Goal: Information Seeking & Learning: Learn about a topic

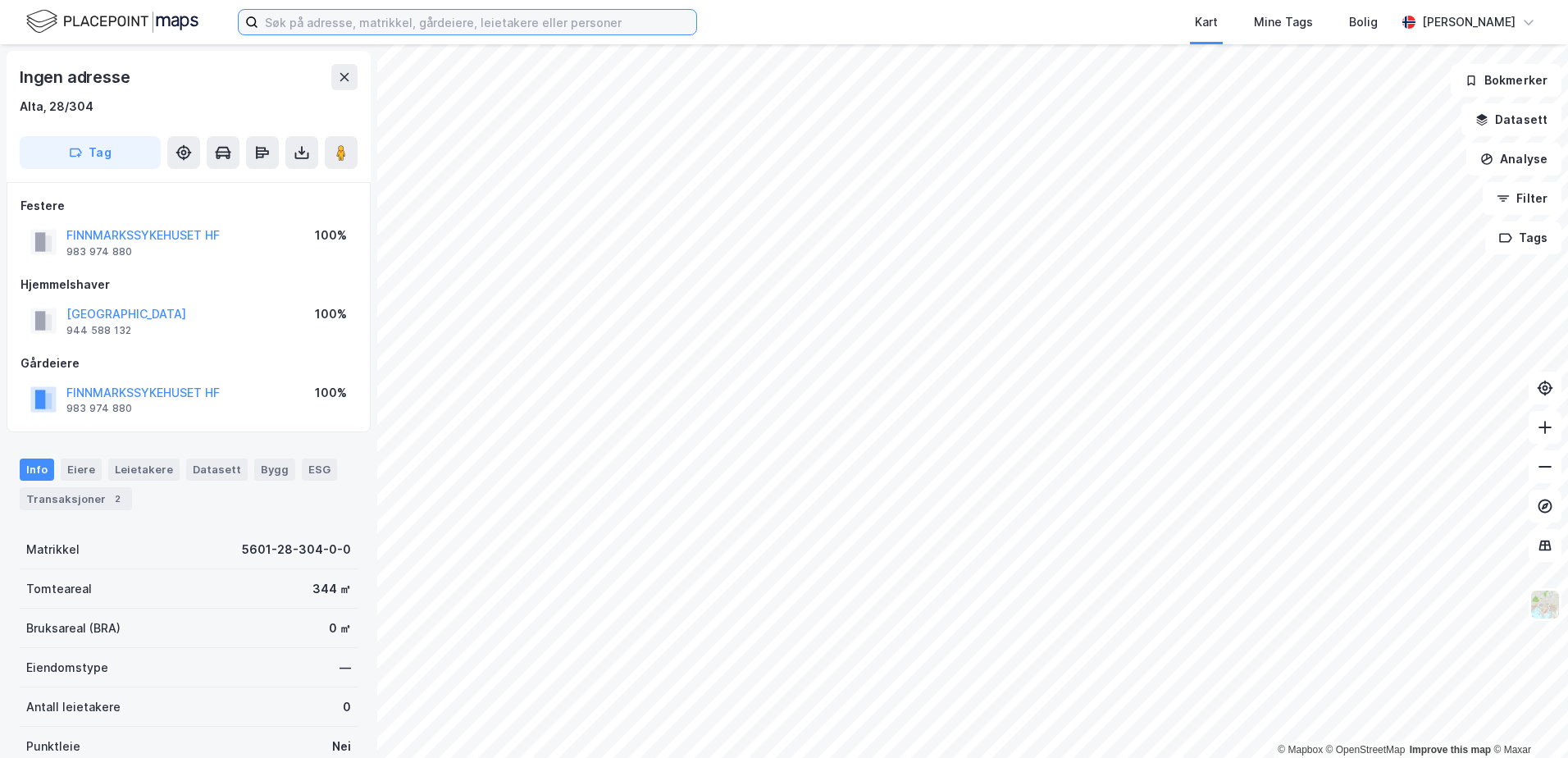
click at [296, 16] on input at bounding box center [477, 22] width 438 height 25
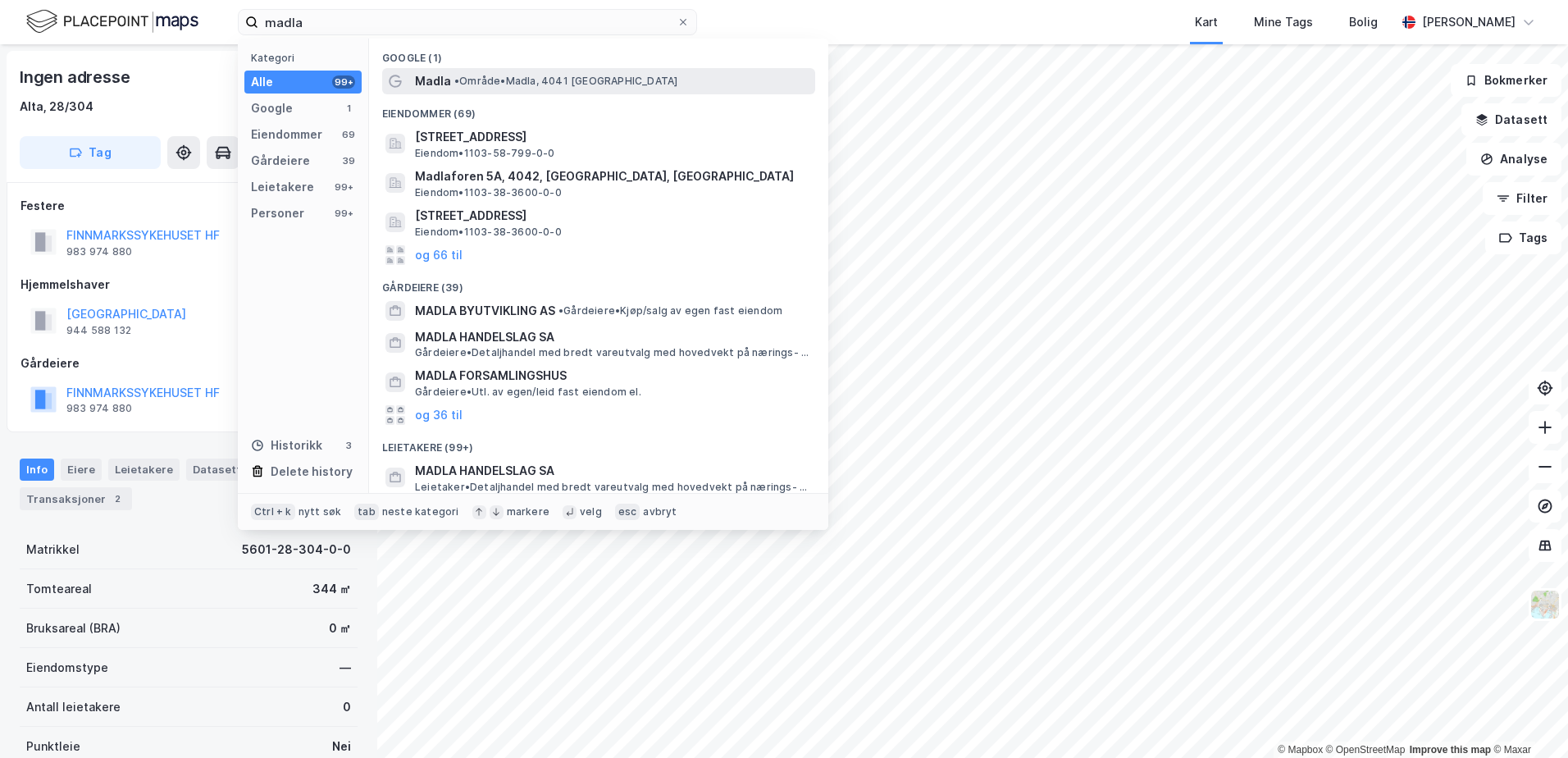
click at [439, 69] on div "Madla • Område • [GEOGRAPHIC_DATA], 4041 [GEOGRAPHIC_DATA]" at bounding box center [598, 81] width 433 height 26
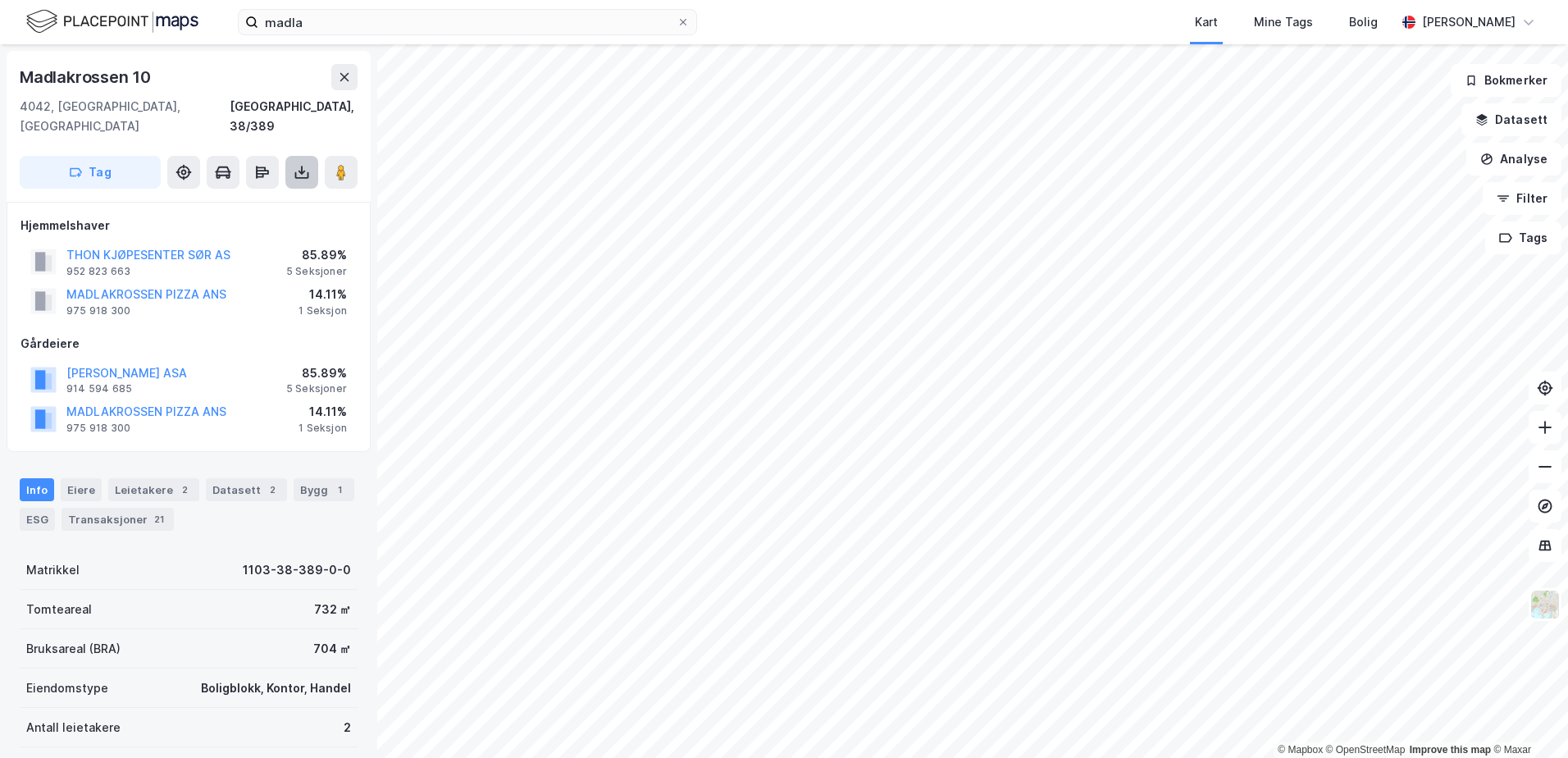
click at [302, 164] on icon at bounding box center [301, 172] width 16 height 16
click at [240, 198] on div "Last ned grunnbok" at bounding box center [220, 205] width 95 height 13
click at [313, 382] on div "5 Seksjoner" at bounding box center [316, 389] width 60 height 13
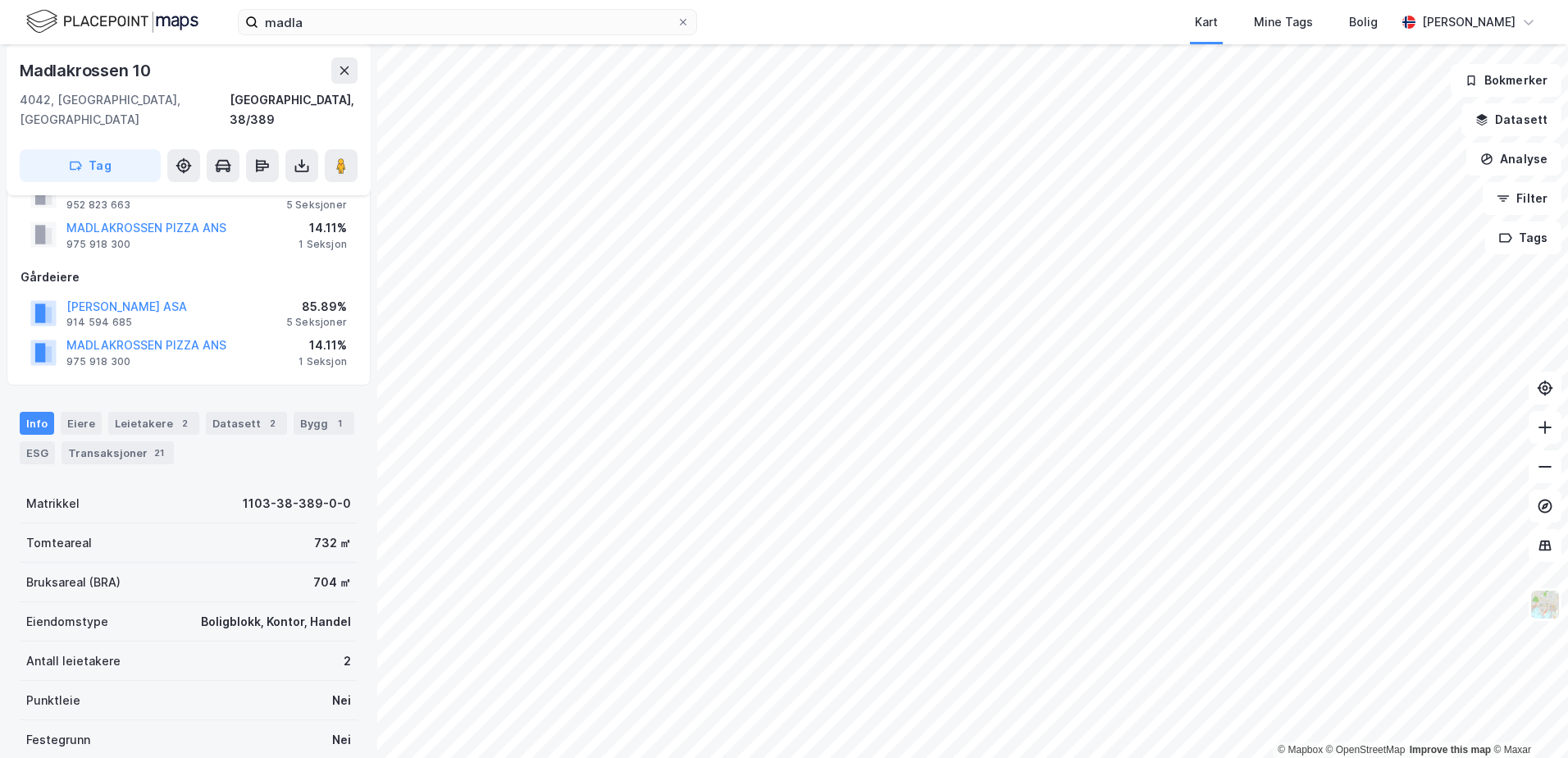
scroll to position [346, 0]
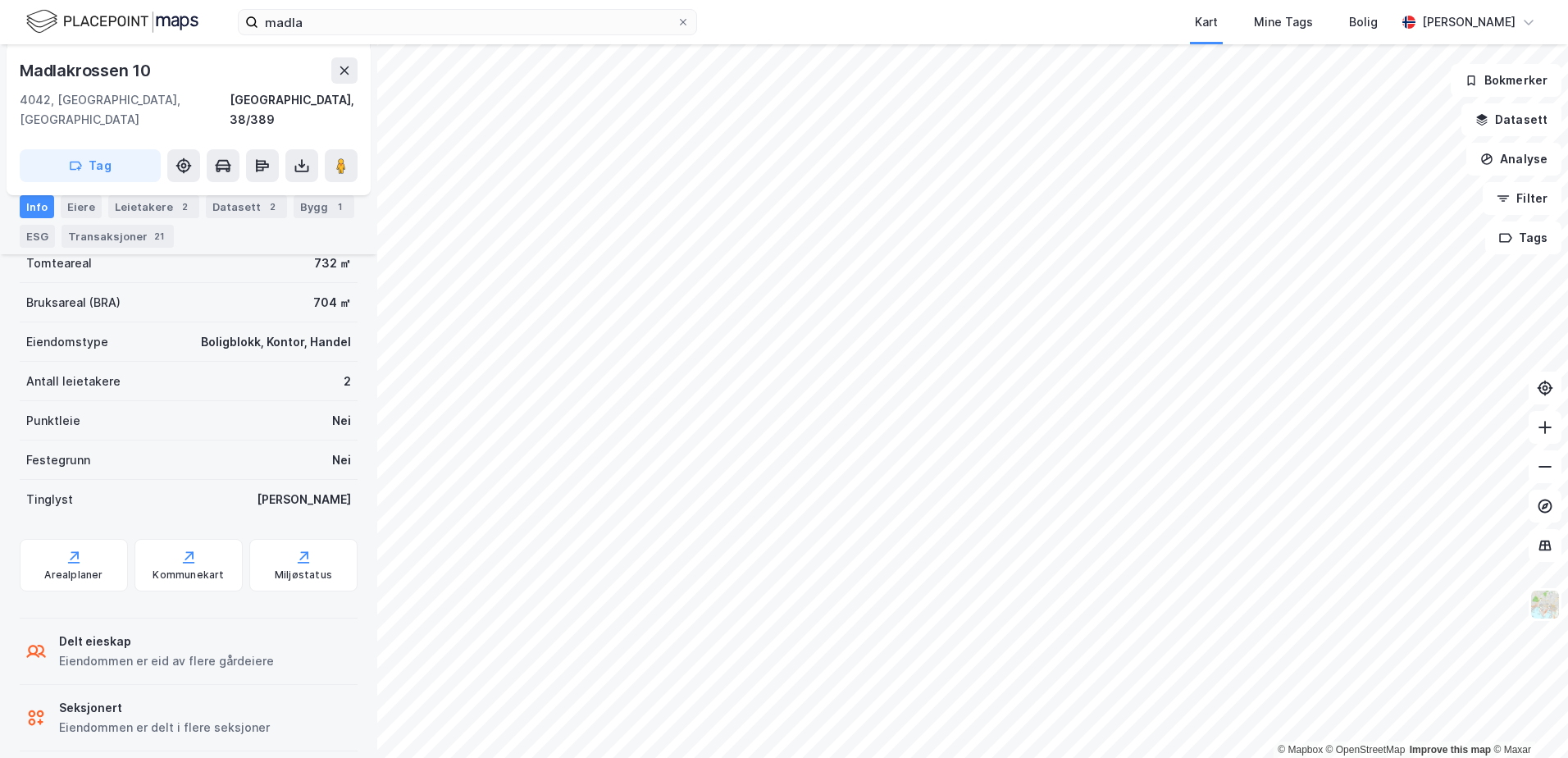
click at [35, 711] on icon at bounding box center [32, 715] width 8 height 8
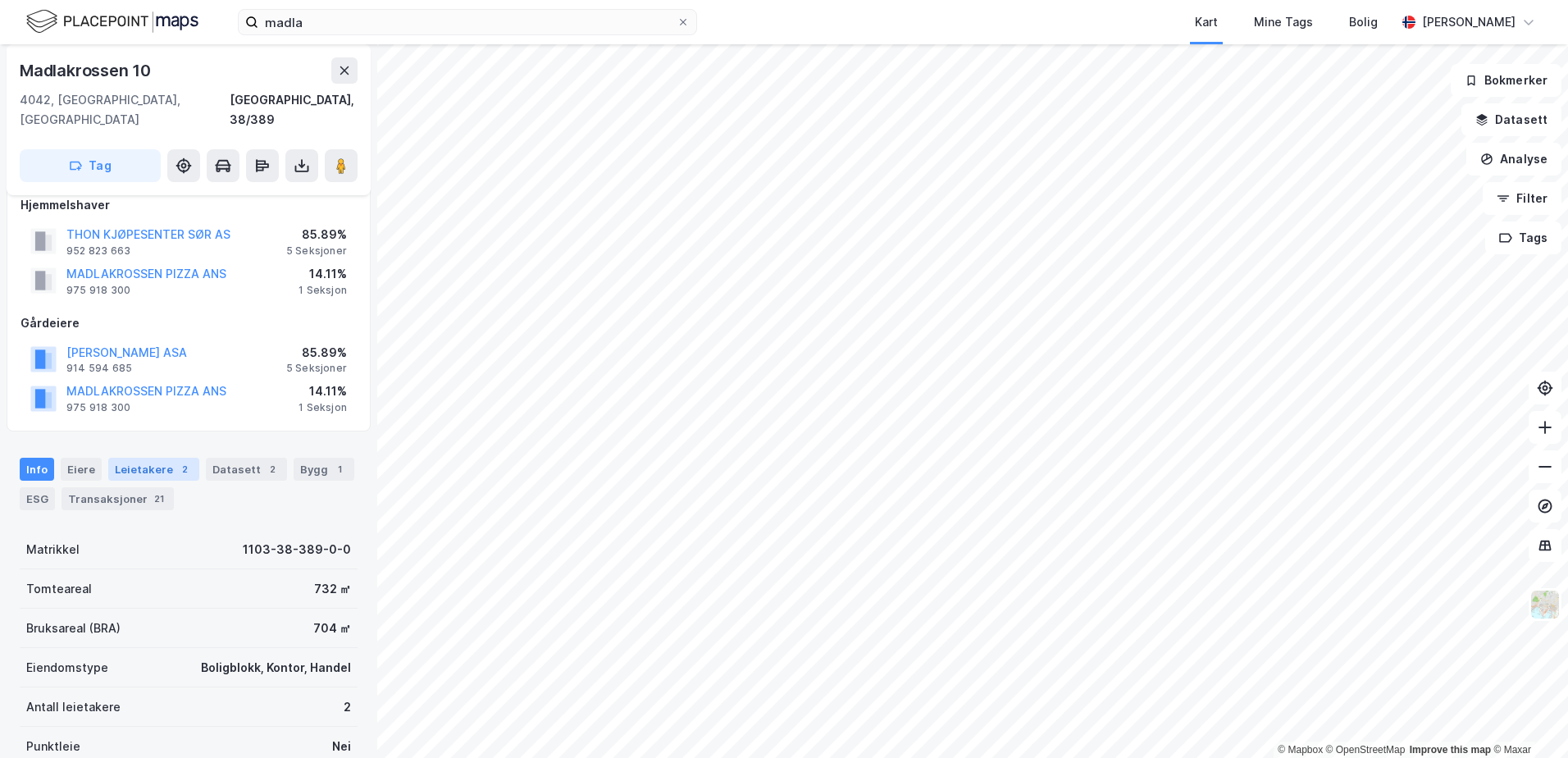
scroll to position [20, 0]
click at [236, 459] on div "Datasett 2" at bounding box center [246, 470] width 81 height 23
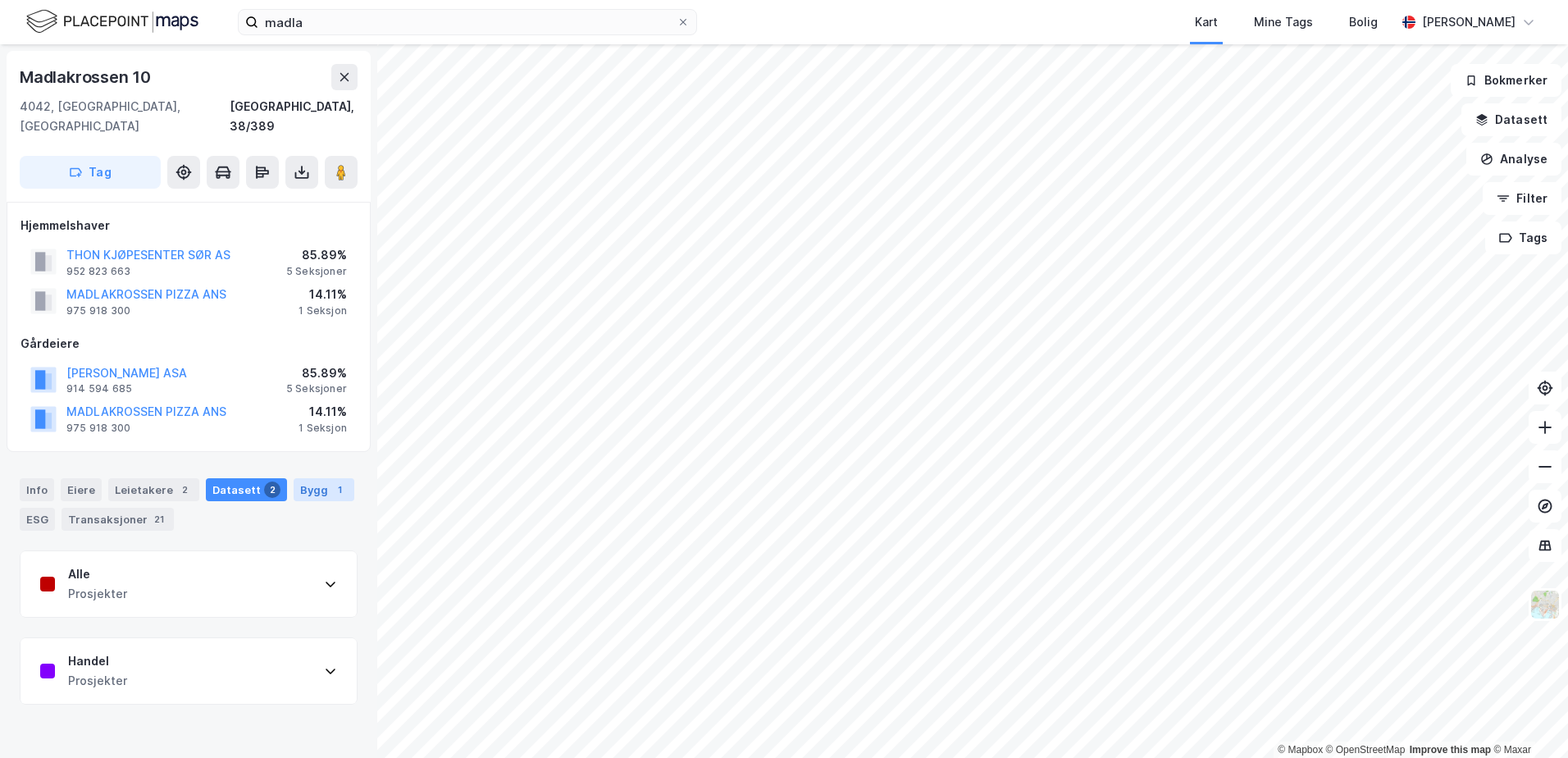
click at [313, 479] on div "Bygg 1" at bounding box center [324, 490] width 60 height 23
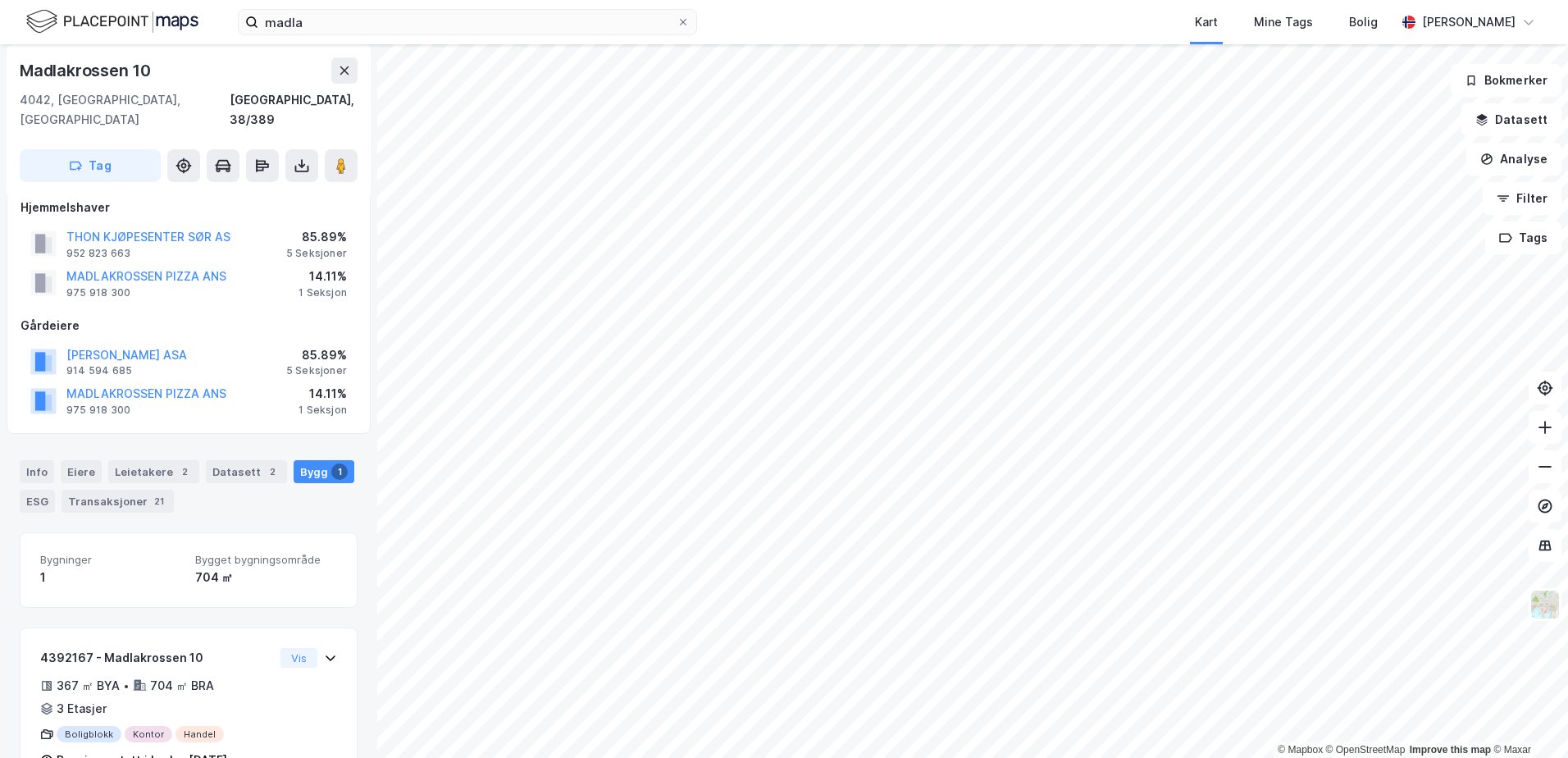
scroll to position [51, 0]
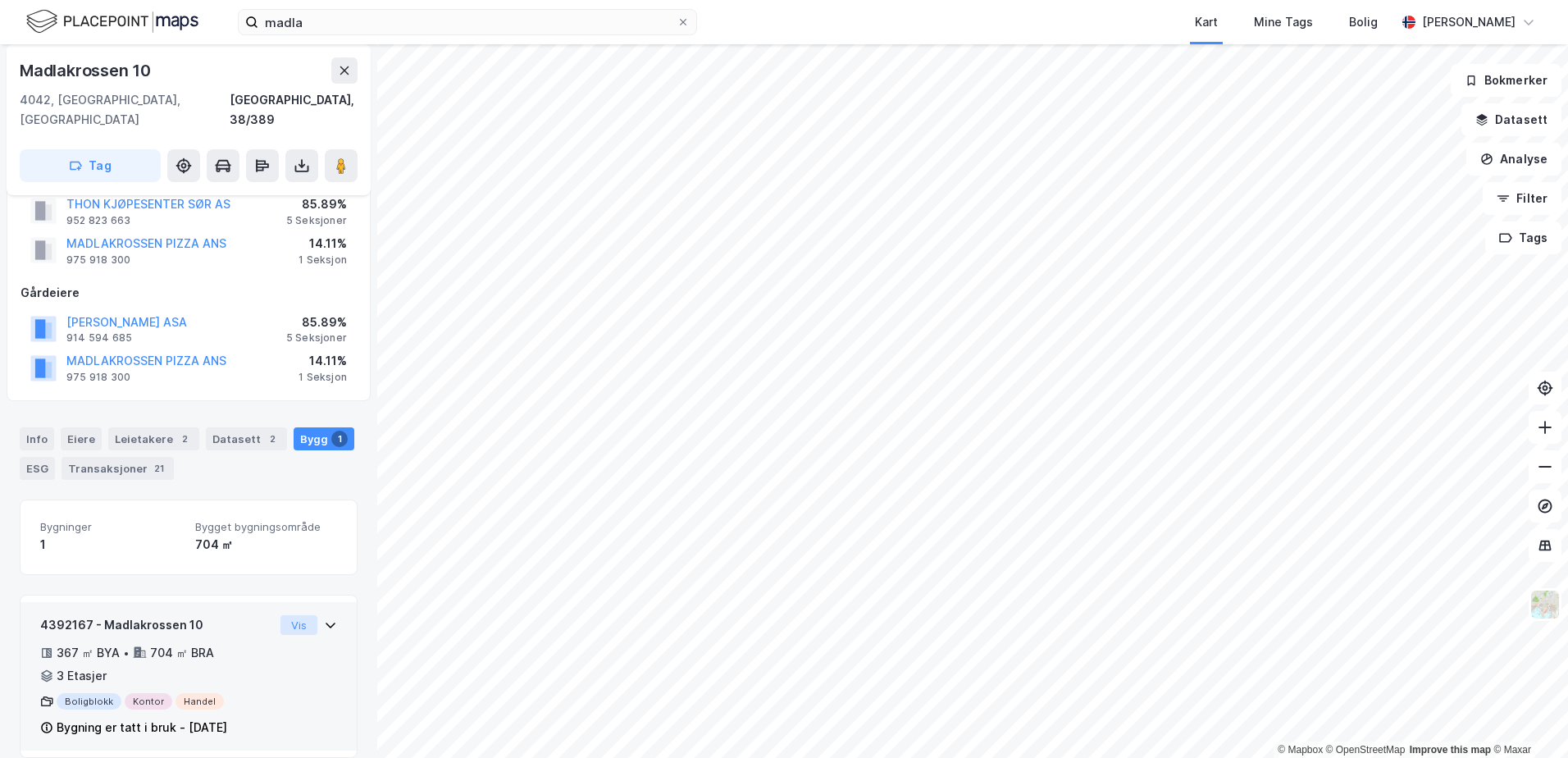
click at [289, 615] on button "Vis" at bounding box center [298, 625] width 37 height 20
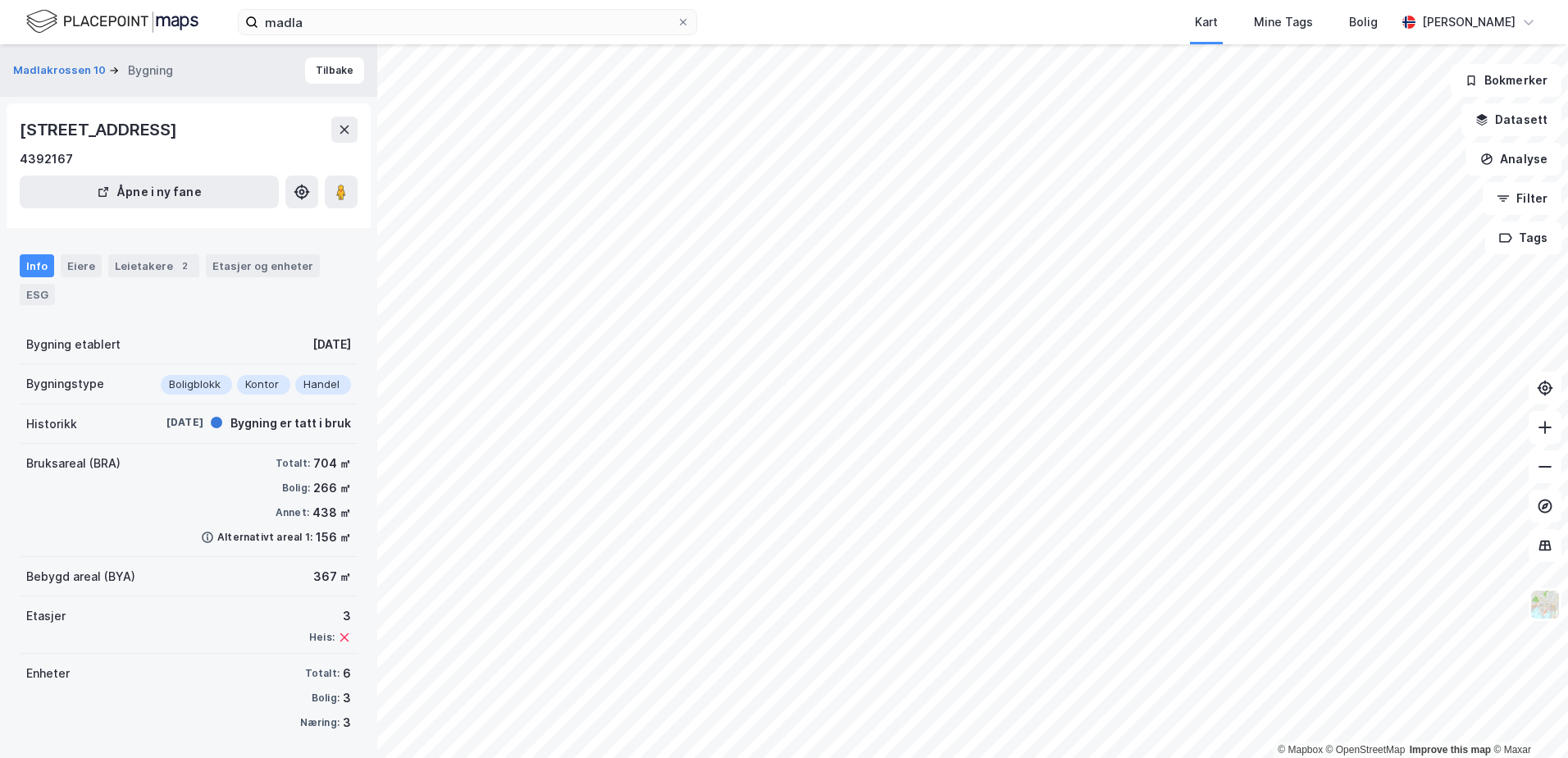
scroll to position [4, 0]
click at [85, 266] on div "Eiere" at bounding box center [80, 261] width 41 height 23
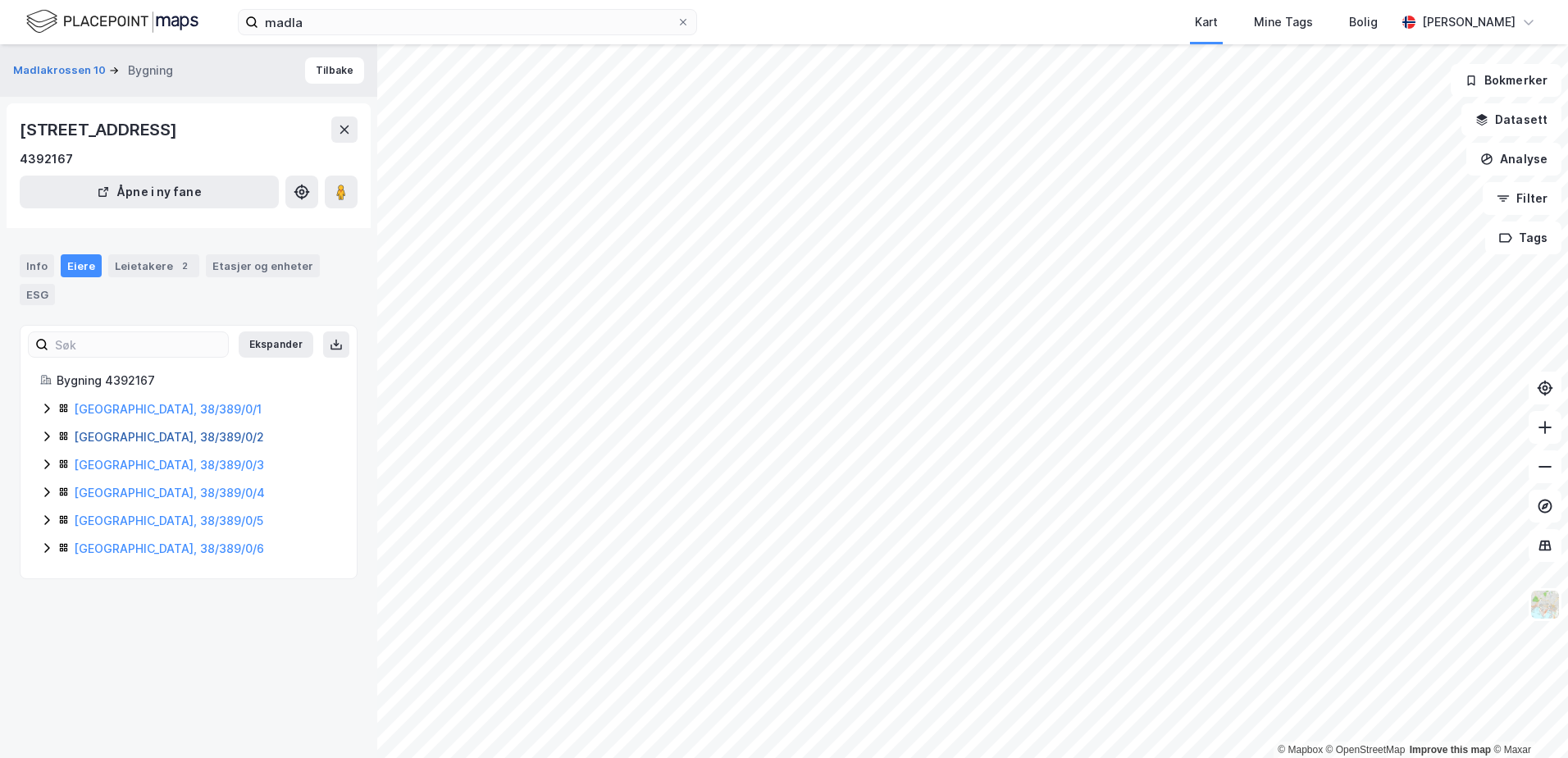
click at [140, 437] on link "[GEOGRAPHIC_DATA], 38/389/0/2" at bounding box center [169, 437] width 191 height 14
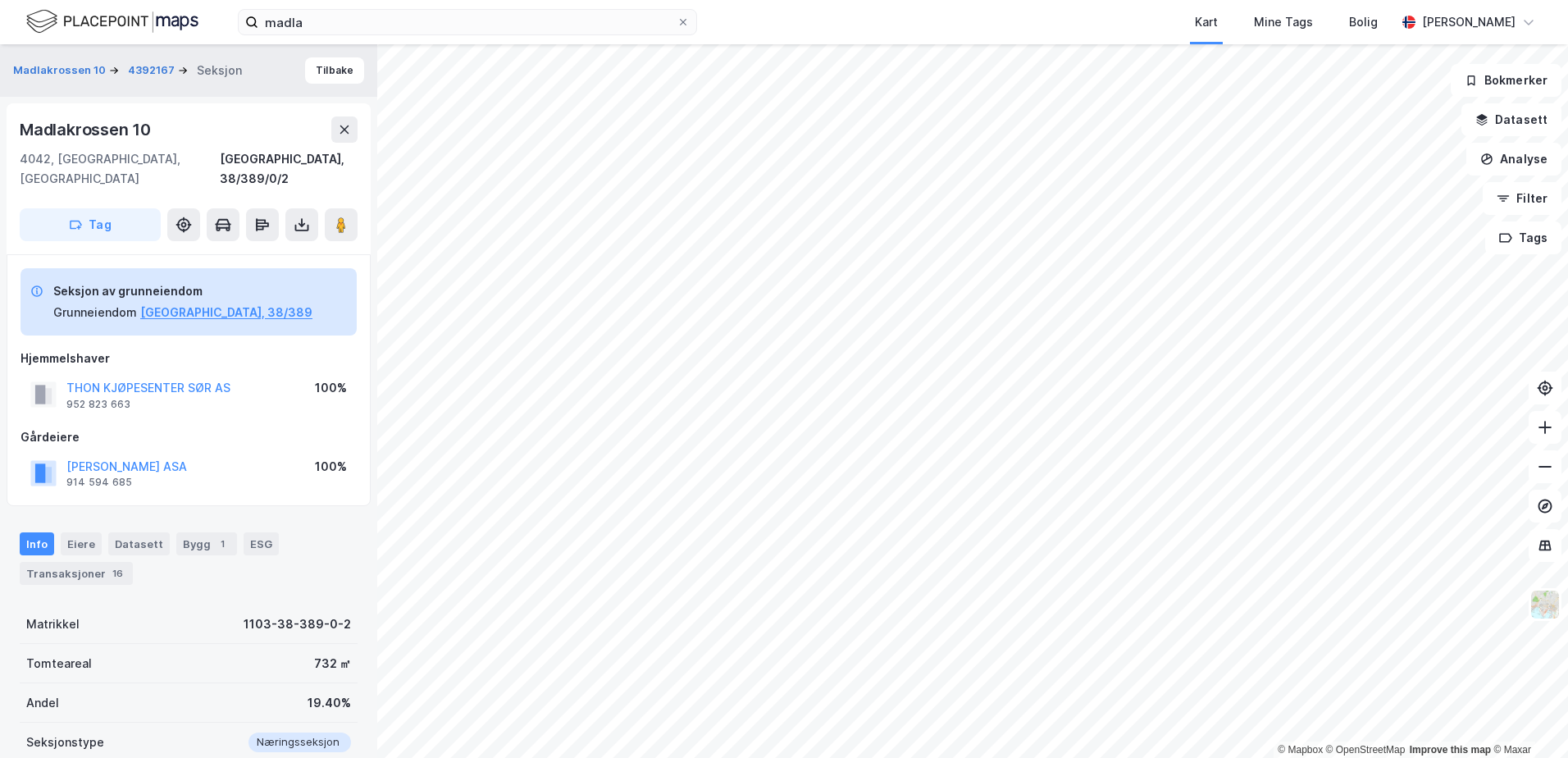
scroll to position [4, 0]
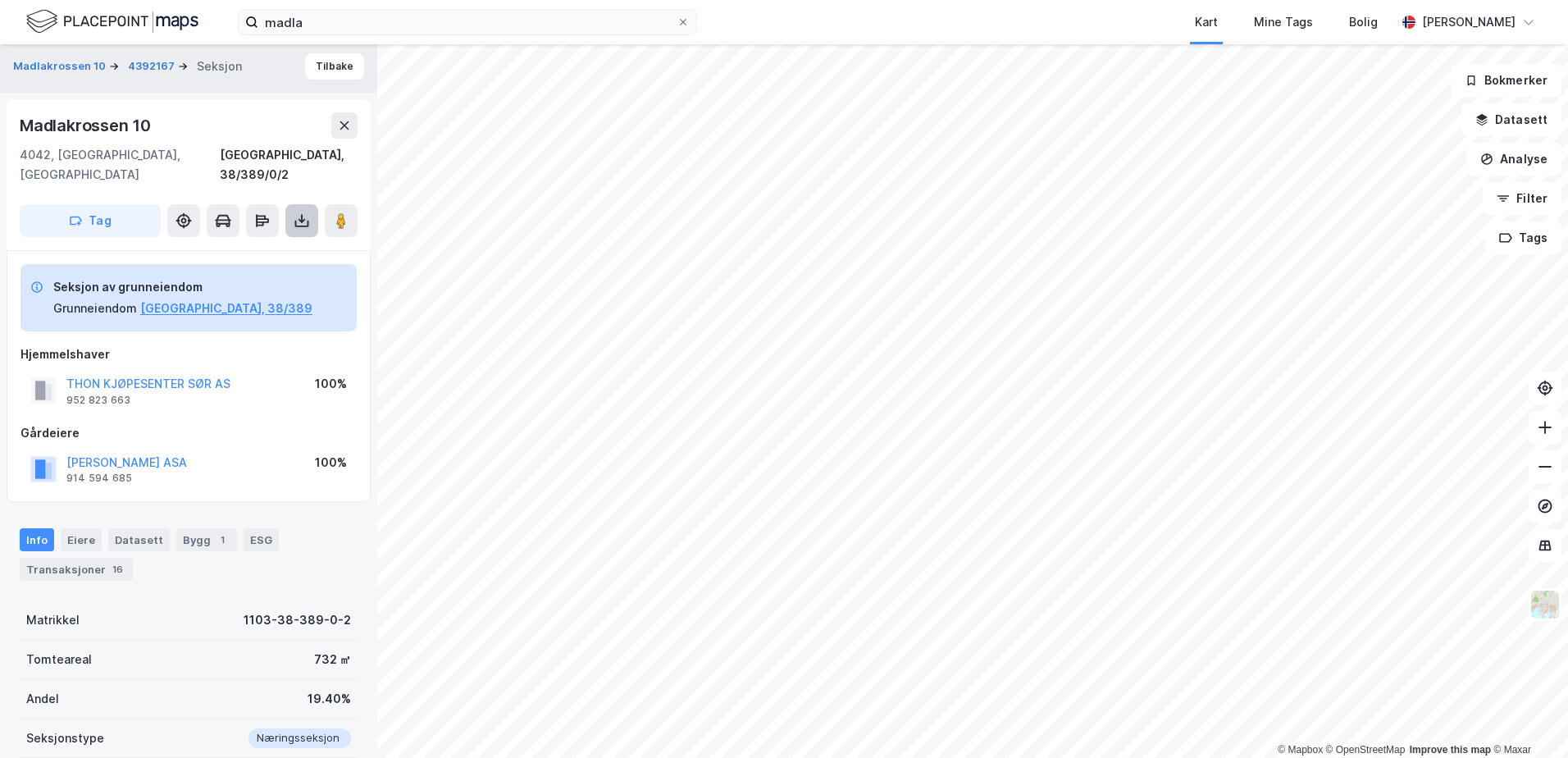
click at [302, 214] on icon at bounding box center [302, 219] width 2 height 9
click at [234, 247] on div "Last ned grunnbok" at bounding box center [220, 254] width 95 height 13
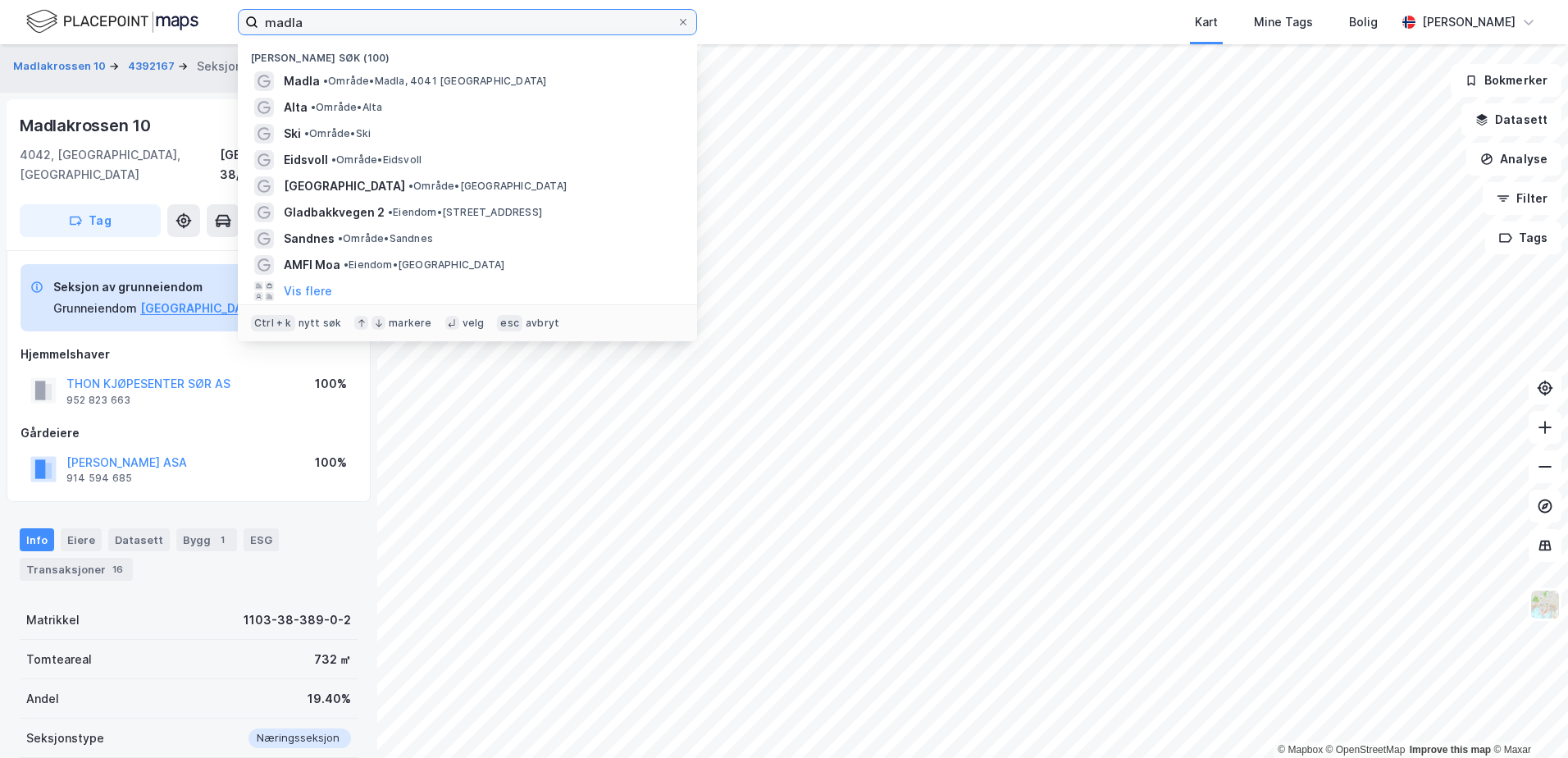
drag, startPoint x: 337, startPoint y: 24, endPoint x: 234, endPoint y: 16, distance: 103.3
click at [234, 16] on div "madla Nylige søk (100) Madla • Område • [GEOGRAPHIC_DATA], [GEOGRAPHIC_DATA] • …" at bounding box center [784, 22] width 1568 height 44
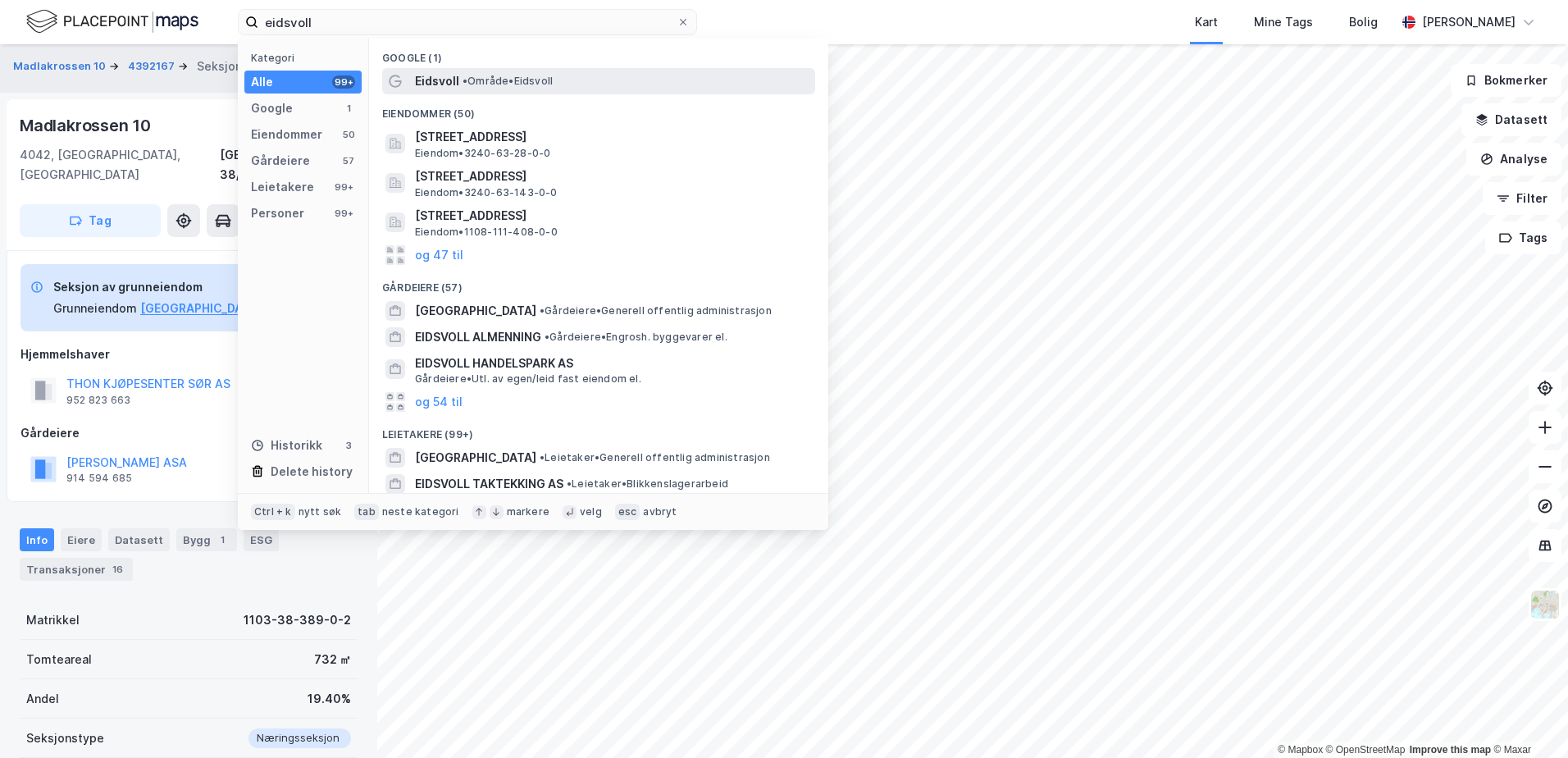
click at [459, 77] on div "Eidsvoll • Område • [GEOGRAPHIC_DATA]" at bounding box center [613, 81] width 397 height 20
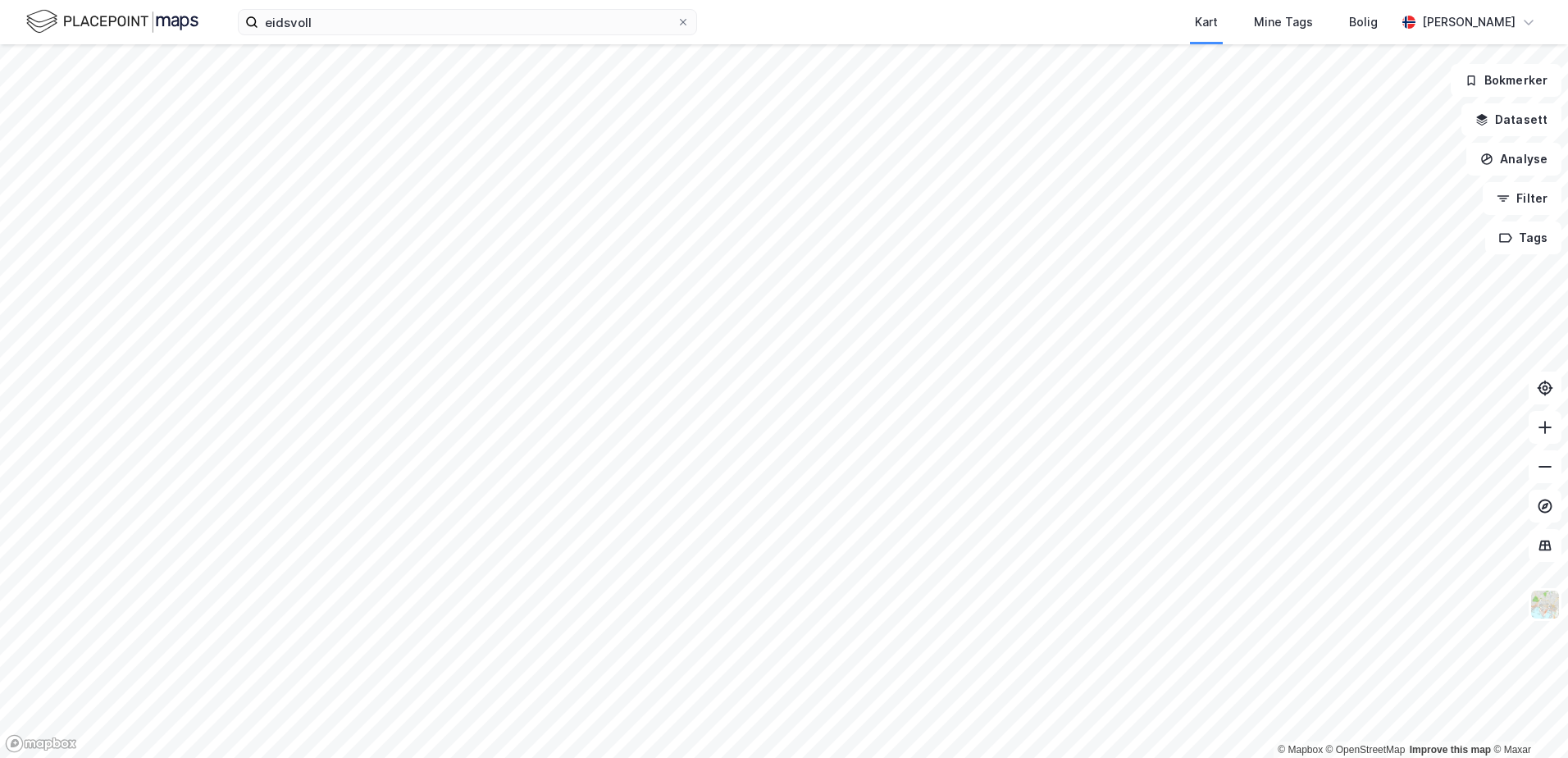
click at [903, 0] on html "eidsvoll Kart Mine Tags Bolig [PERSON_NAME] © Mapbox © OpenStreetMap Improve th…" at bounding box center [784, 379] width 1568 height 758
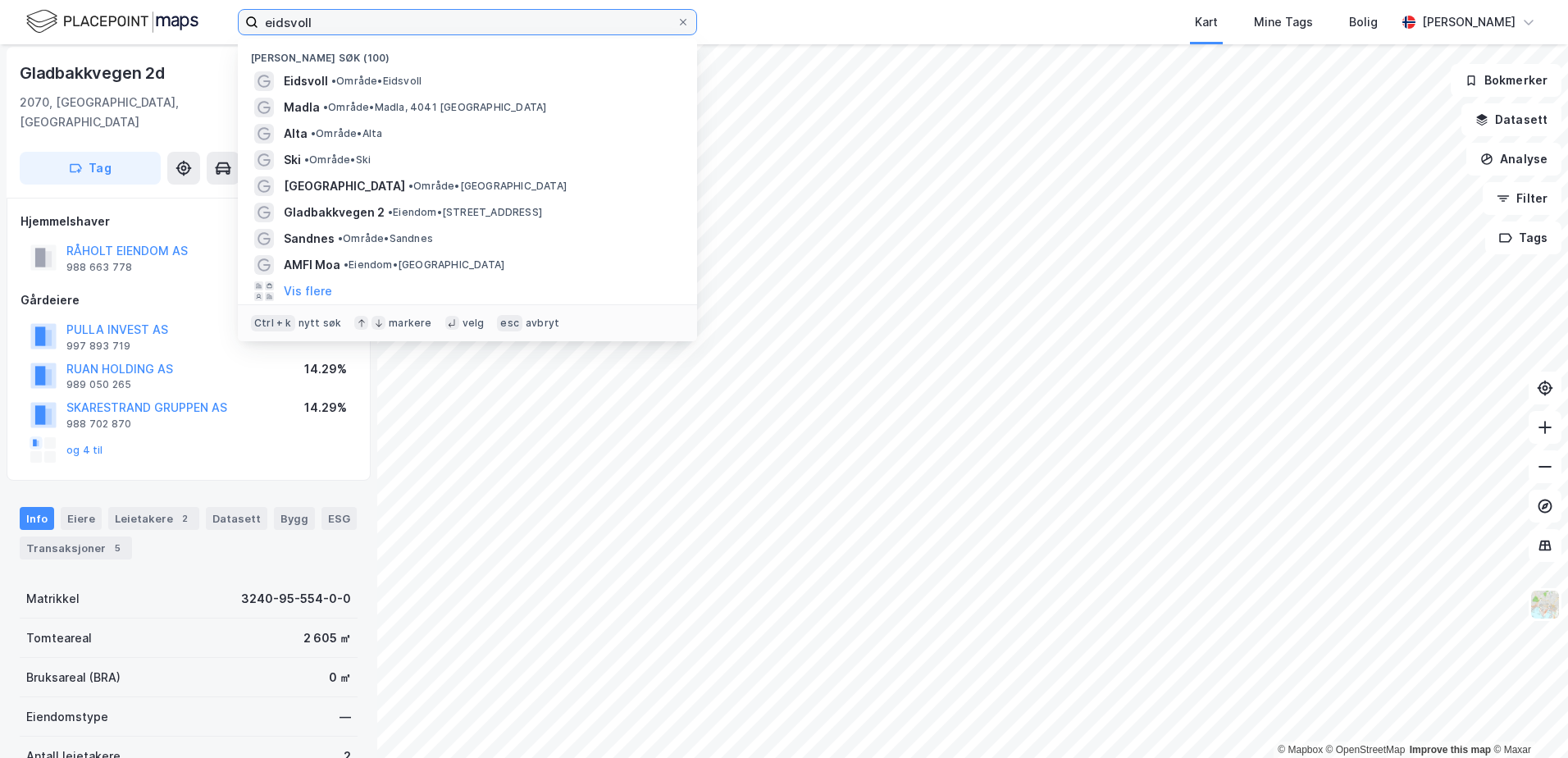
drag, startPoint x: 325, startPoint y: 22, endPoint x: 208, endPoint y: 23, distance: 117.0
click at [208, 23] on div "eidsvoll Nylige søk (100) Eidsvoll • Område • Eidsvoll Madla • Område • [GEOGRA…" at bounding box center [784, 22] width 1568 height 44
type input "madla"
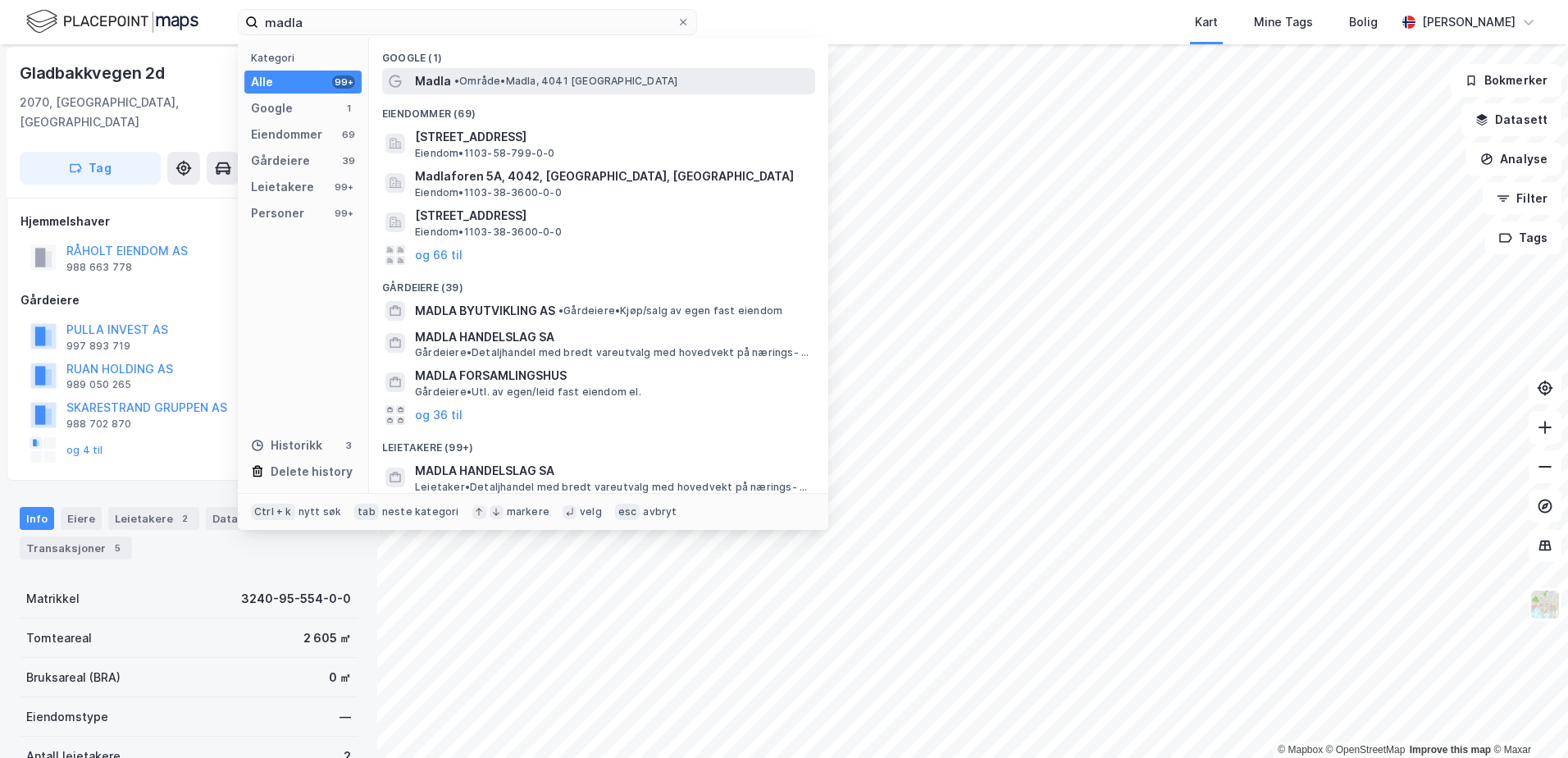
click at [525, 75] on span "• Område • [GEOGRAPHIC_DATA], 4041 [GEOGRAPHIC_DATA]" at bounding box center [566, 81] width 223 height 13
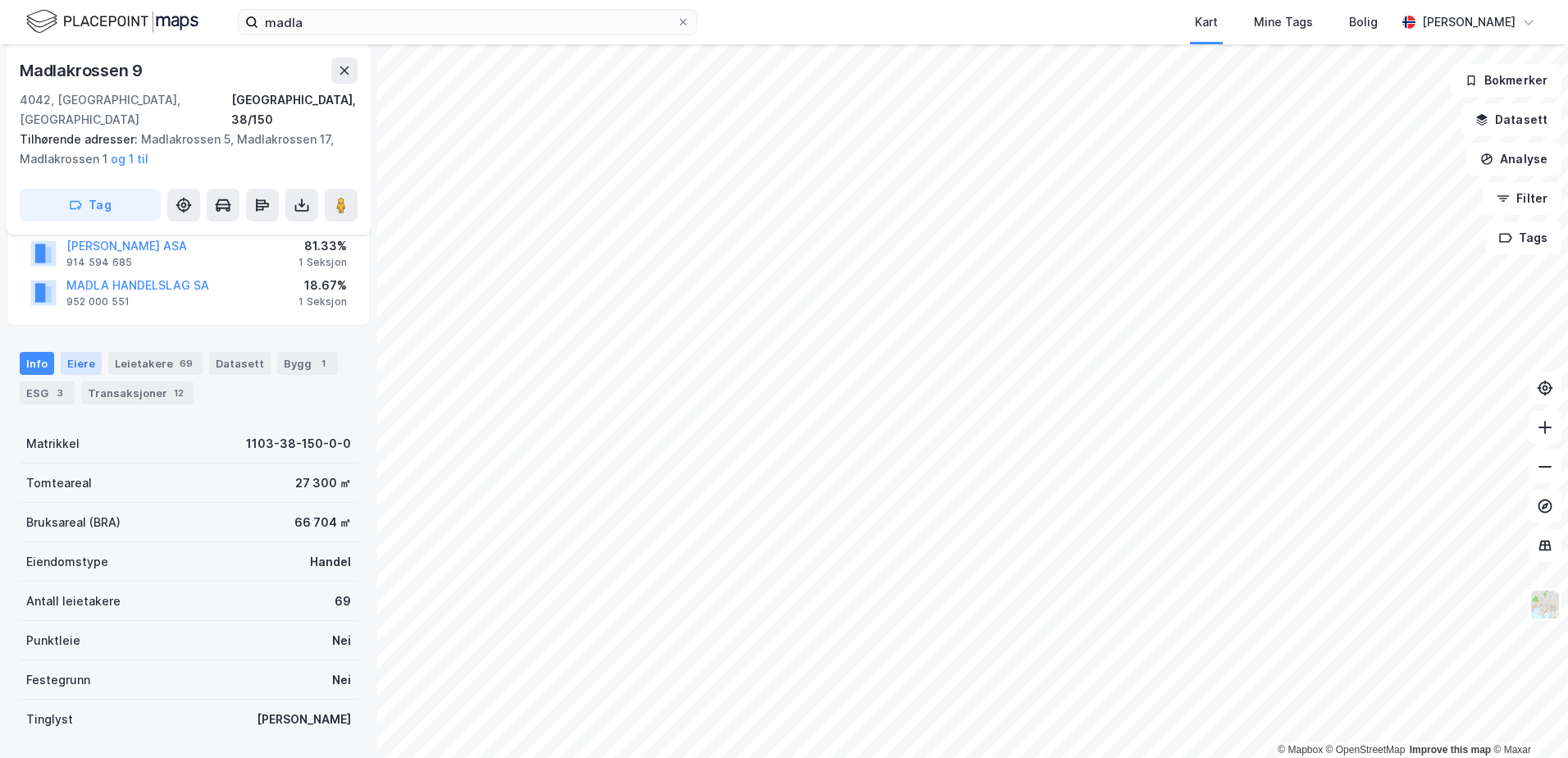
scroll to position [165, 0]
click at [291, 353] on div "Bygg 1" at bounding box center [308, 364] width 60 height 23
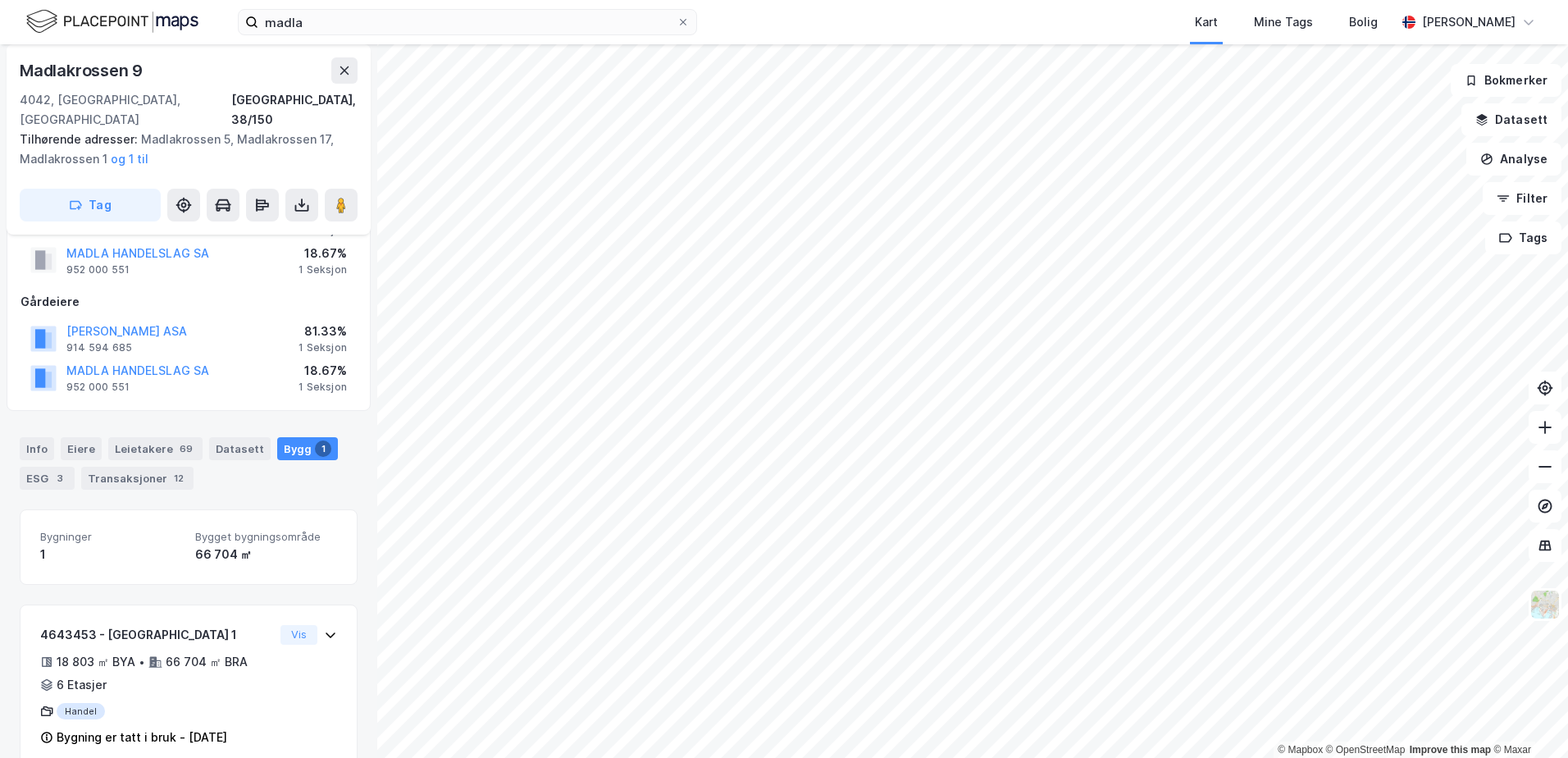
scroll to position [91, 0]
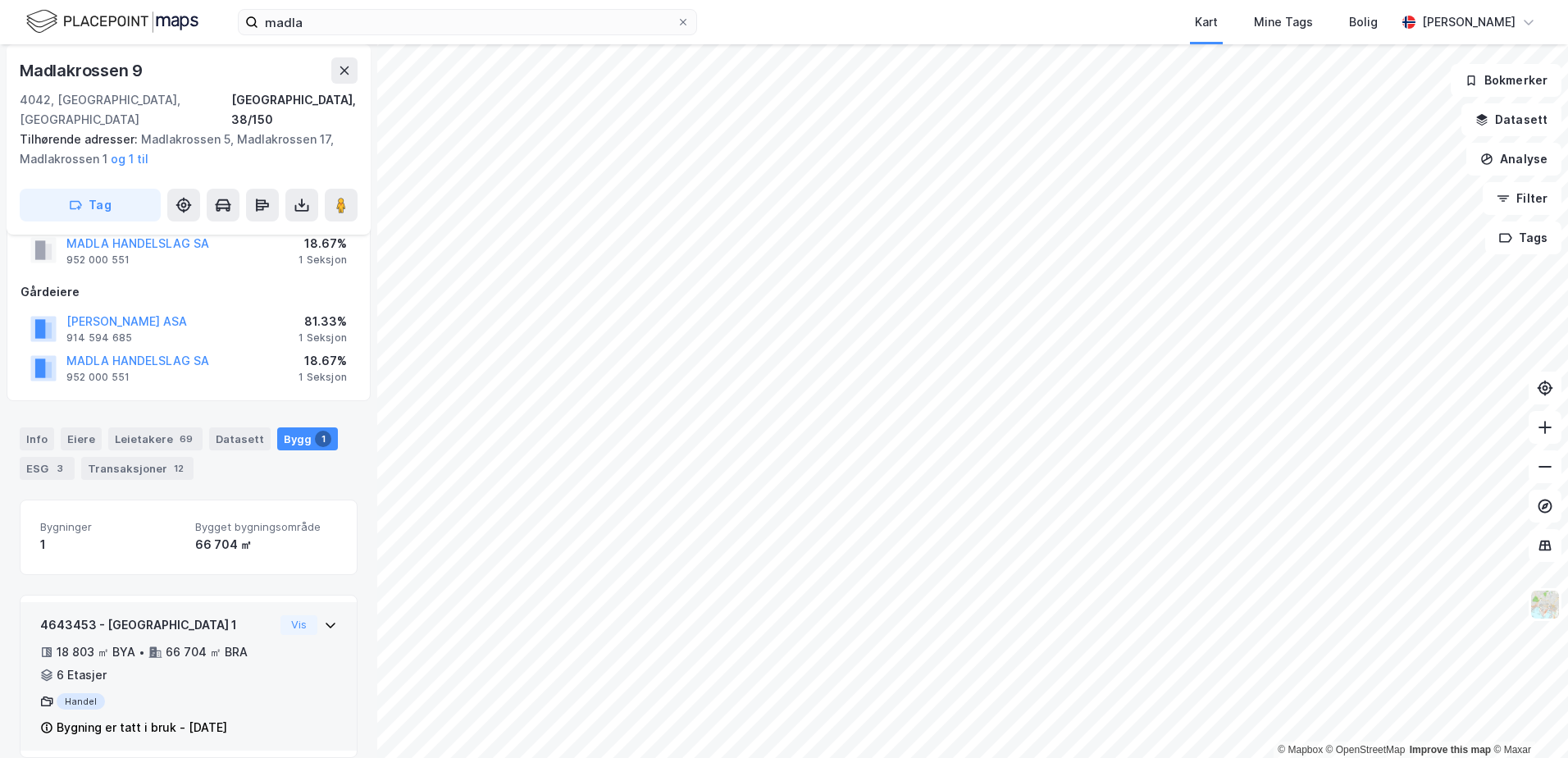
click at [324, 619] on icon at bounding box center [330, 626] width 13 height 13
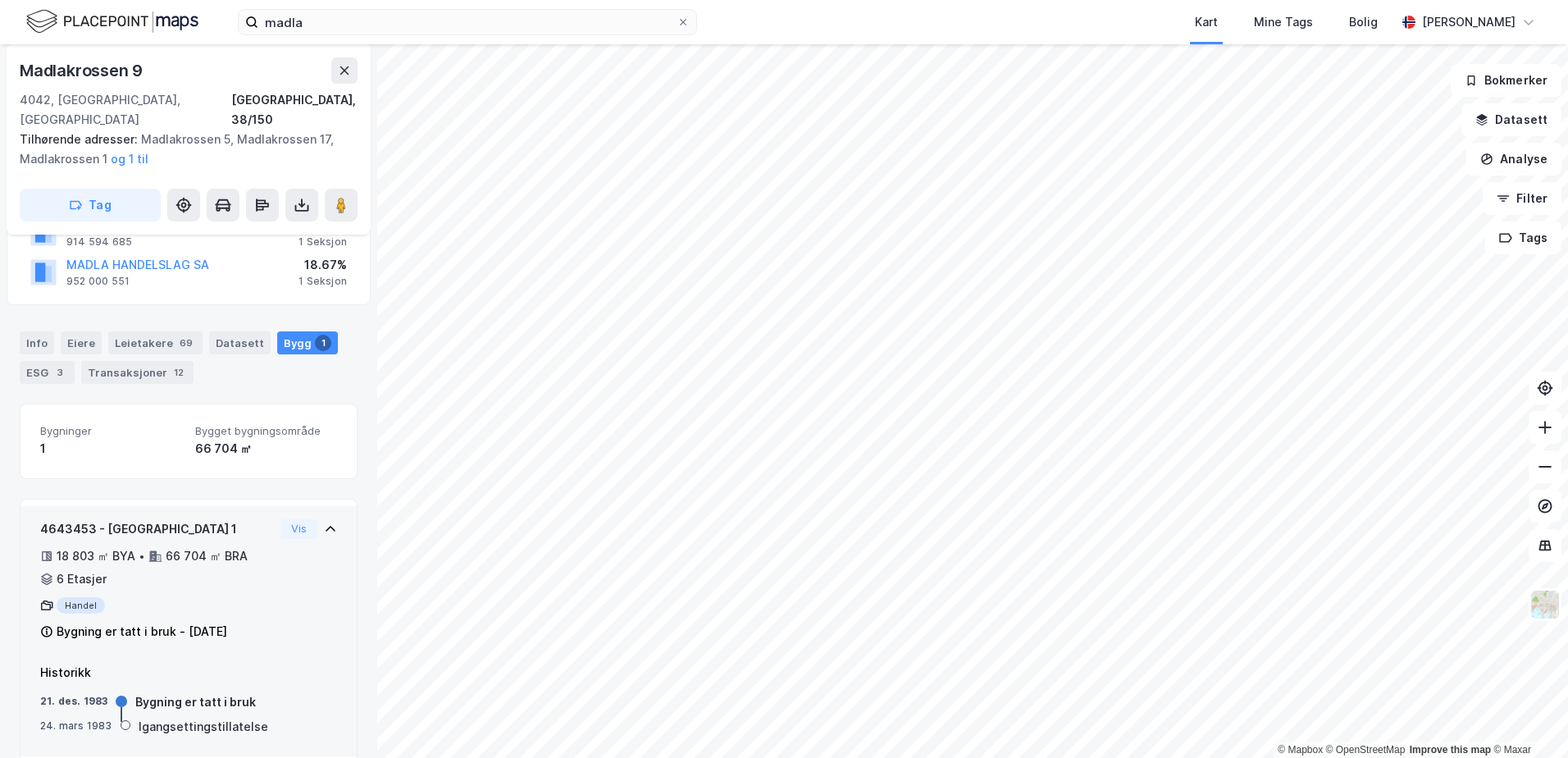
scroll to position [192, 0]
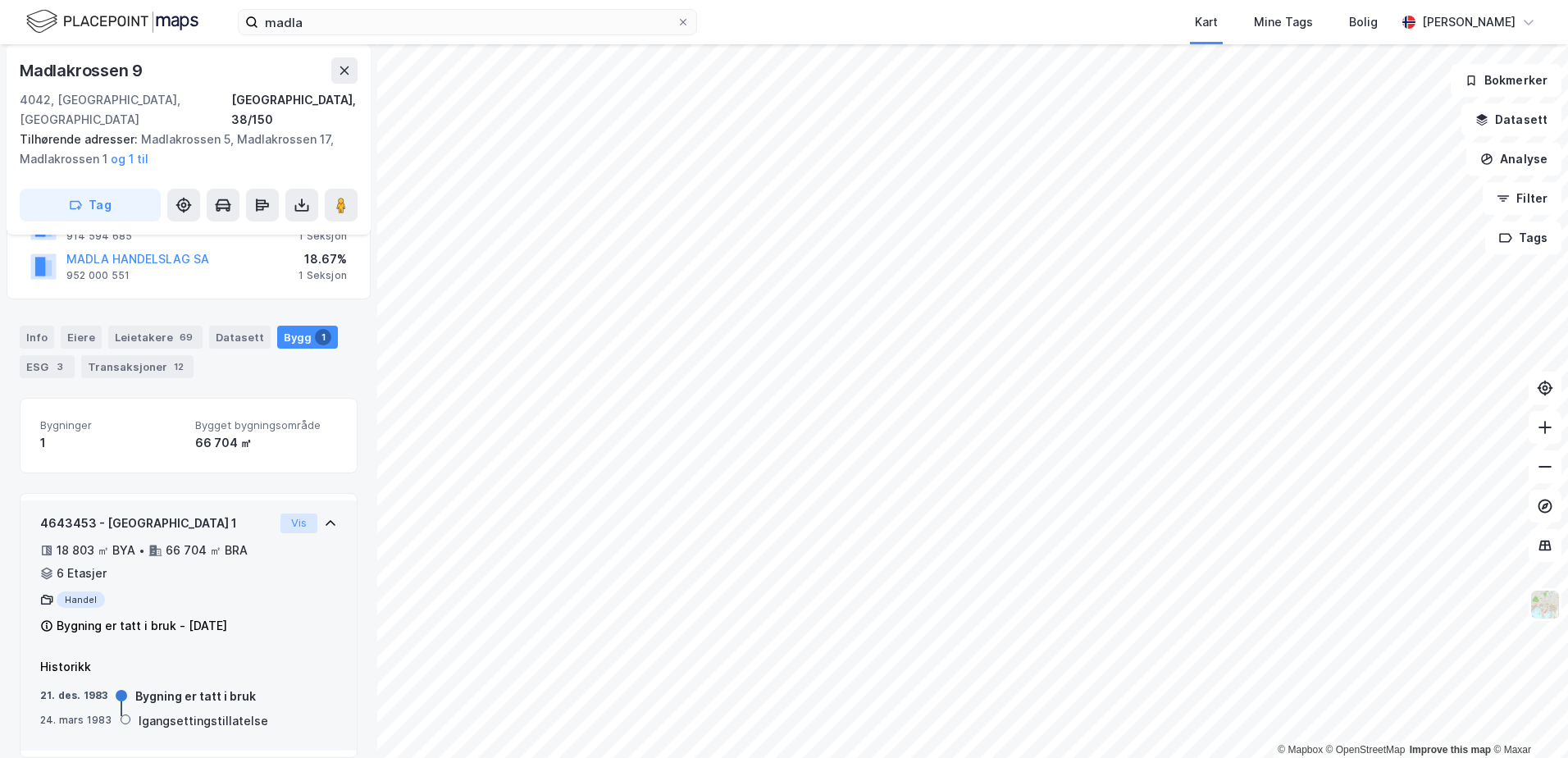
click at [291, 514] on button "Vis" at bounding box center [298, 523] width 37 height 20
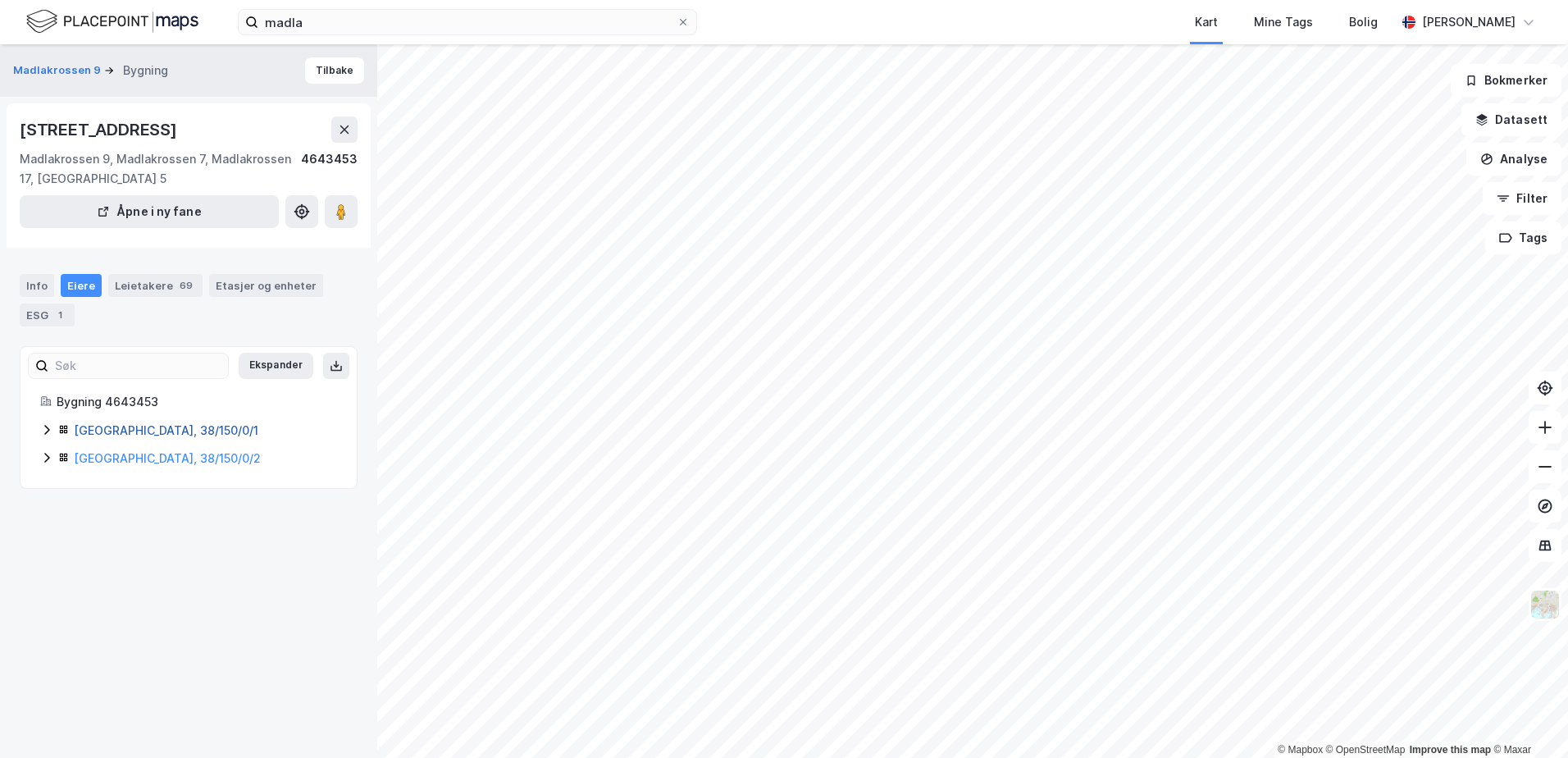
click at [161, 430] on link "[GEOGRAPHIC_DATA], 38/150/0/1" at bounding box center [166, 430] width 185 height 14
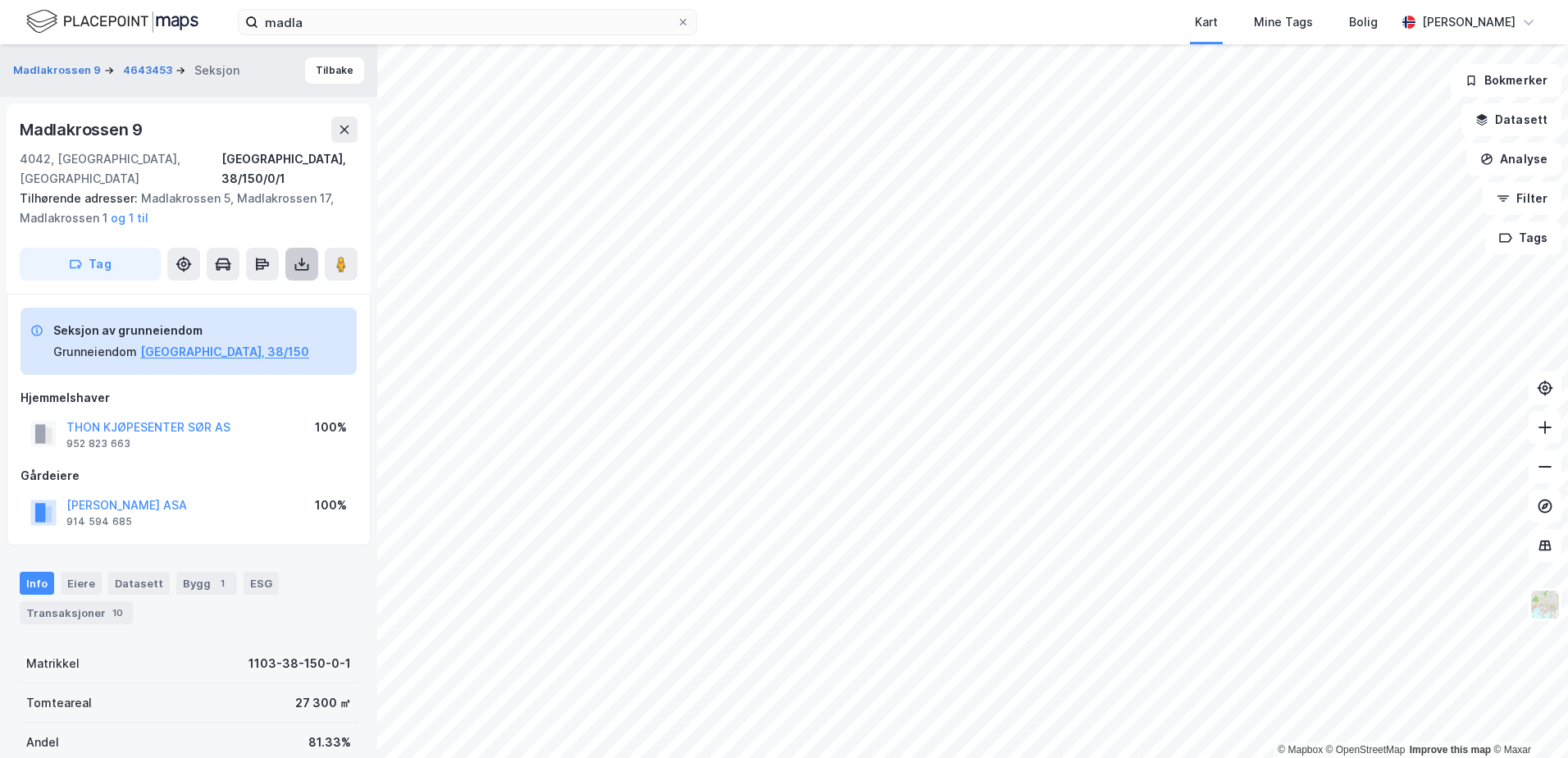
click at [298, 256] on icon at bounding box center [301, 263] width 16 height 16
click at [248, 291] on div "Last ned grunnbok" at bounding box center [220, 297] width 95 height 13
